Goal: Information Seeking & Learning: Learn about a topic

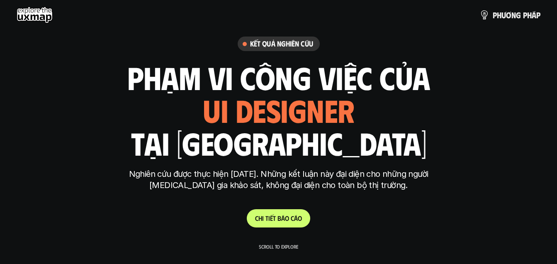
click at [279, 222] on link "C h i t i ế t b á o c á o" at bounding box center [278, 218] width 63 height 18
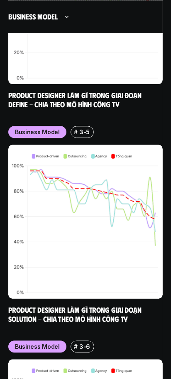
scroll to position [7956, 0]
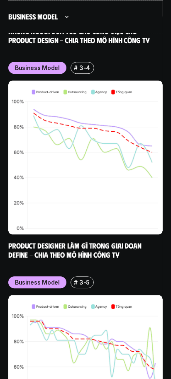
click at [63, 14] on icon at bounding box center [67, 17] width 10 height 10
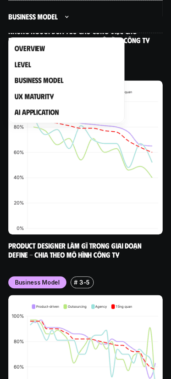
click at [43, 110] on link "AI Application" at bounding box center [37, 111] width 44 height 9
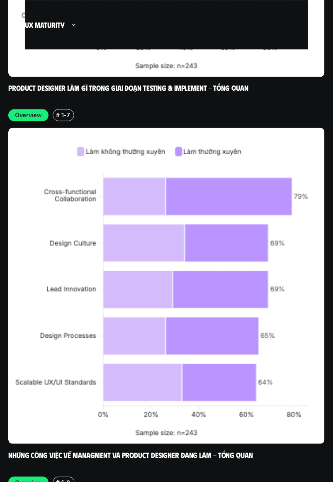
scroll to position [5178, 0]
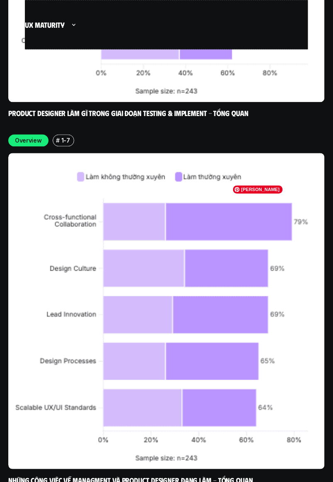
click at [47, 243] on span "[PERSON_NAME]" at bounding box center [69, 240] width 50 height 8
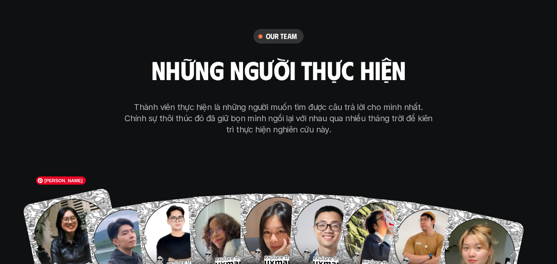
scroll to position [4756, 0]
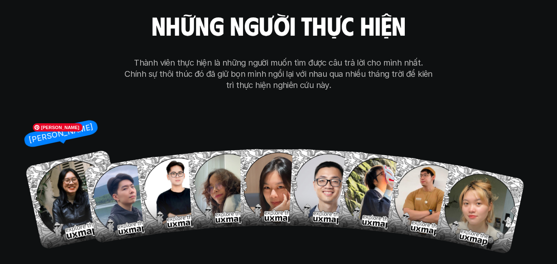
click at [67, 190] on img at bounding box center [74, 199] width 100 height 100
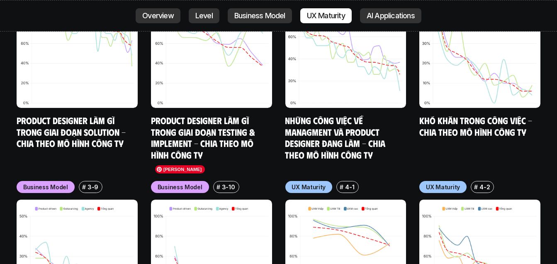
scroll to position [3813, 0]
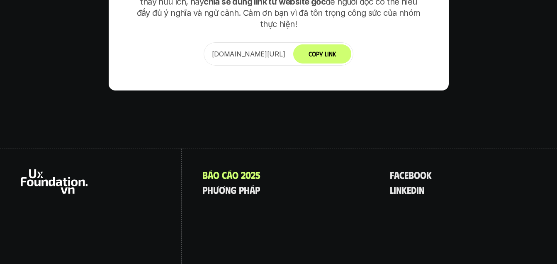
scroll to position [5254, 0]
